Goal: Task Accomplishment & Management: Complete application form

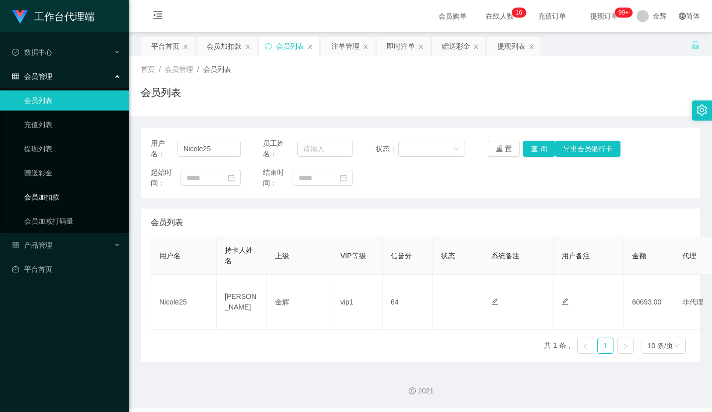
click at [64, 193] on link "会员加扣款" at bounding box center [72, 197] width 97 height 20
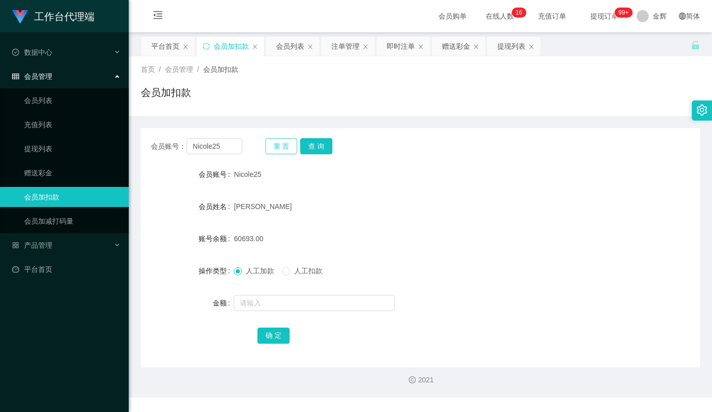
click at [295, 149] on button "重 置" at bounding box center [282, 146] width 32 height 16
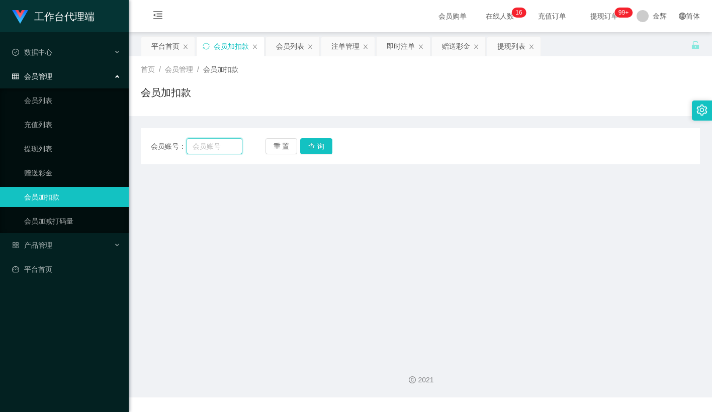
click at [225, 149] on input "text" at bounding box center [215, 146] width 56 height 16
paste input "83014728"
type input "83014728"
click at [323, 149] on button "查 询" at bounding box center [316, 146] width 32 height 16
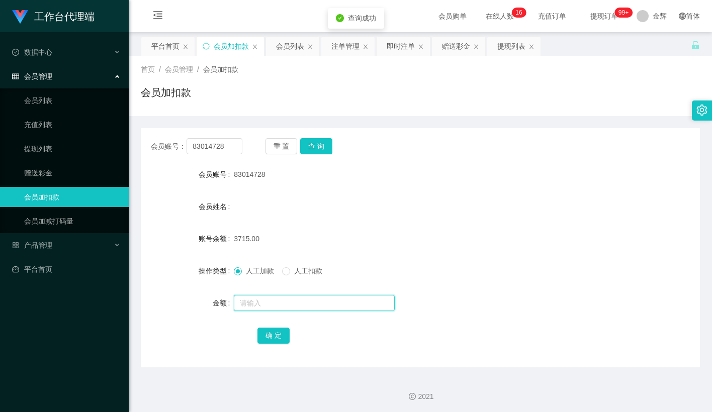
click at [270, 311] on input "text" at bounding box center [314, 303] width 161 height 16
type input "15"
click at [271, 338] on button "确 定" at bounding box center [273, 336] width 32 height 16
click at [282, 145] on button "重 置" at bounding box center [282, 146] width 32 height 16
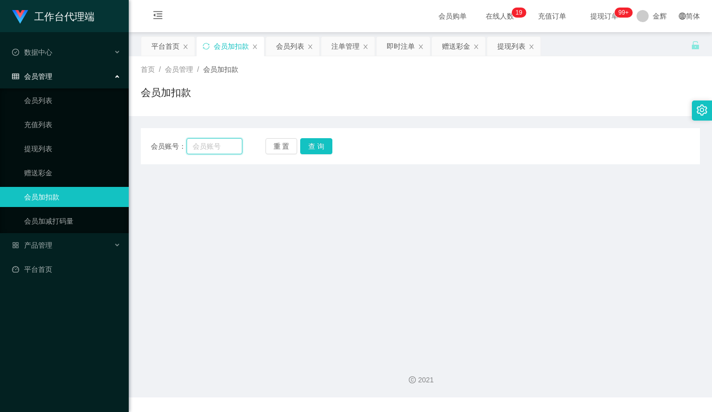
drag, startPoint x: 222, startPoint y: 145, endPoint x: 247, endPoint y: 148, distance: 25.3
click at [222, 145] on input "text" at bounding box center [215, 146] width 56 height 16
paste input "Pema"
type input "Pema"
click at [320, 147] on button "查 询" at bounding box center [316, 146] width 32 height 16
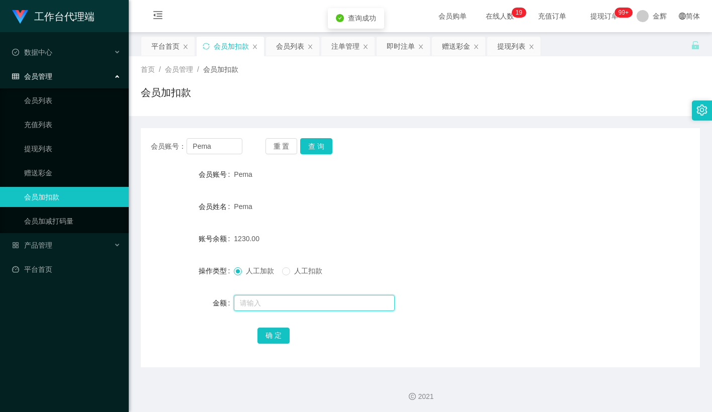
click at [266, 309] on input "text" at bounding box center [314, 303] width 161 height 16
type input "15"
drag, startPoint x: 284, startPoint y: 333, endPoint x: 296, endPoint y: 326, distance: 14.7
click at [284, 333] on button "确 定" at bounding box center [273, 336] width 32 height 16
click at [426, 234] on div "1245.00" at bounding box center [397, 239] width 326 height 20
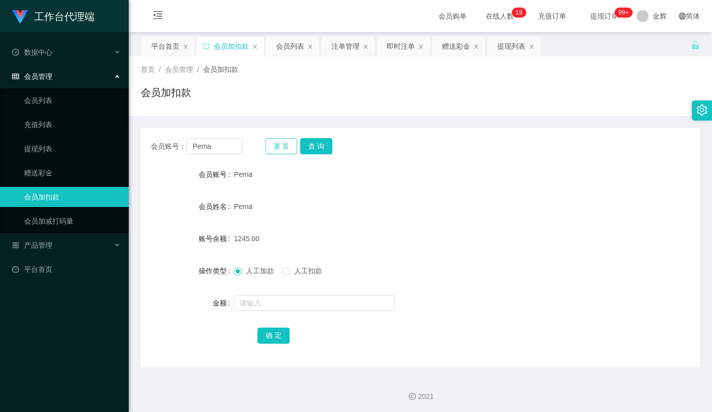
click at [278, 145] on button "重 置" at bounding box center [282, 146] width 32 height 16
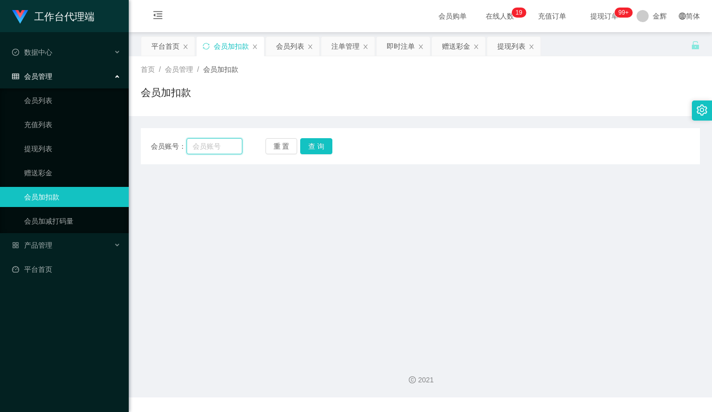
click at [220, 148] on input "text" at bounding box center [215, 146] width 56 height 16
paste input "83014728"
type input "83014728"
click at [321, 140] on button "查 询" at bounding box center [316, 146] width 32 height 16
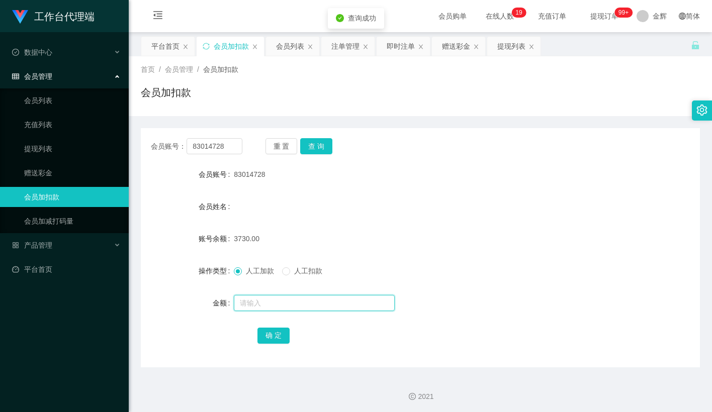
click at [258, 306] on input "text" at bounding box center [314, 303] width 161 height 16
type input "15"
click at [269, 335] on button "确 定" at bounding box center [273, 336] width 32 height 16
click at [406, 210] on div "会员姓名" at bounding box center [420, 207] width 559 height 20
